Goal: Check status

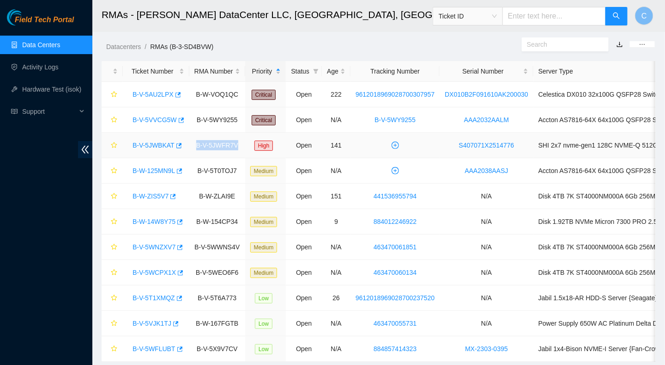
drag, startPoint x: 235, startPoint y: 144, endPoint x: 194, endPoint y: 150, distance: 41.0
click at [194, 150] on td "B-V-5JWFR7V" at bounding box center [217, 145] width 56 height 25
click at [620, 255] on td "Disk 4TB 7K ST4000NM000A 6Gb 256MB Buffer Seagate [PERSON_NAME]" at bounding box center [649, 246] width 231 height 25
click at [220, 145] on td "B-V-5JWFR7V" at bounding box center [217, 145] width 56 height 25
click at [155, 147] on link "B-V-5JWBKAT" at bounding box center [154, 144] width 42 height 7
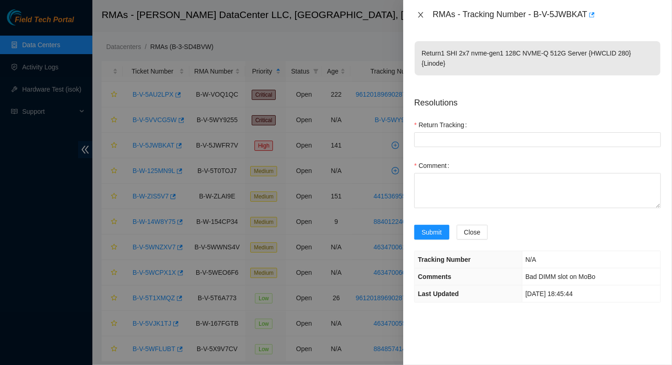
click at [420, 11] on icon "close" at bounding box center [420, 14] width 7 height 7
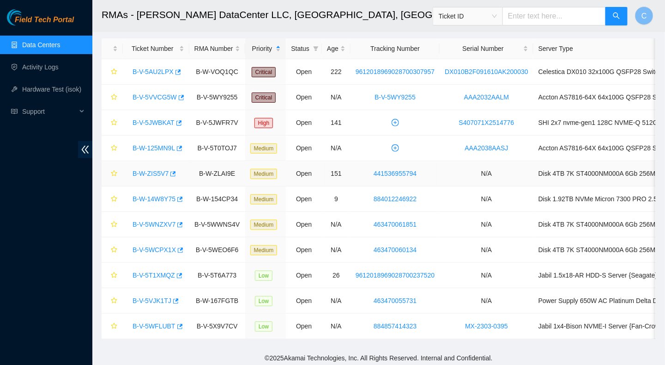
scroll to position [30, 0]
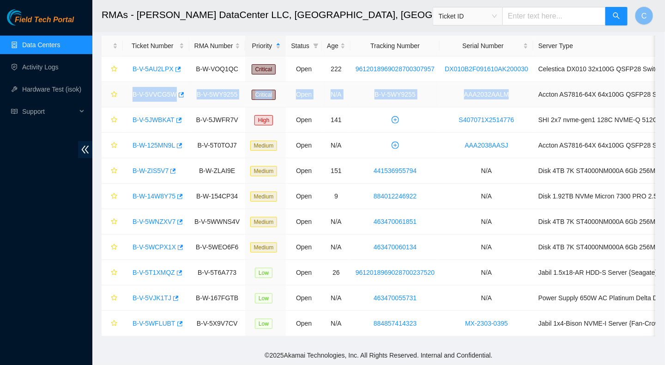
drag, startPoint x: 507, startPoint y: 89, endPoint x: 129, endPoint y: 90, distance: 378.0
click at [129, 90] on tr "B-V-5VVCG5W B-V-5WY9255 Critical Open N/A B-V-5WY9255 AAA2032AALM Accton AS7816…" at bounding box center [434, 94] width 664 height 25
copy tr "B-V-5VVCG5W B-V-5WY9255 Critical Open N/A B-V-5WY9255 AAA2032AALM"
click at [534, 93] on td "Accton AS7816-64X 64x100G QSFP28 Switch BAT {Rear-to-Front}" at bounding box center [649, 94] width 231 height 25
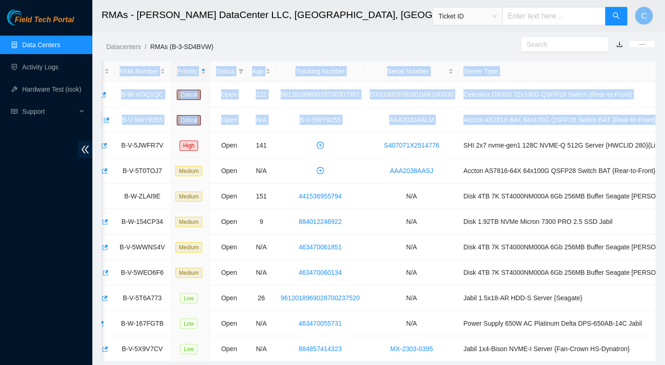
scroll to position [0, 80]
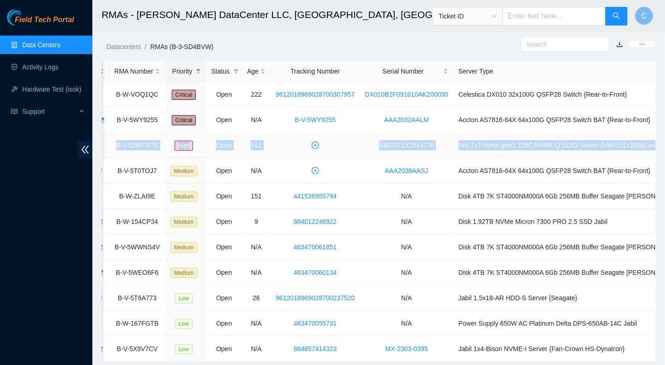
drag, startPoint x: 128, startPoint y: 142, endPoint x: 652, endPoint y: 145, distance: 524.0
click at [652, 145] on tr "B-V-5JWBKAT B-V-5JWFR7V High Open 141 S407071X2514776 SHI 2x7 nvme-gen1 128C NV…" at bounding box center [354, 145] width 664 height 25
copy tr "B-V-5JWBKAT B-V-5JWFR7V High Open 141 S407071X2514776 SHI 2x7 nvme-gen1 128C NV…"
